Goal: Navigation & Orientation: Go to known website

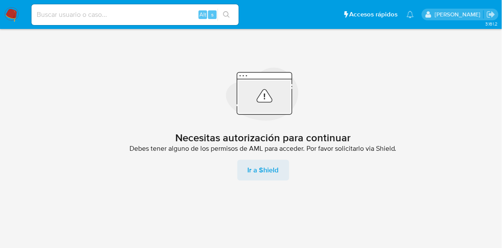
click at [272, 168] on span "Ir a Shield" at bounding box center [263, 170] width 31 height 21
